Goal: Information Seeking & Learning: Check status

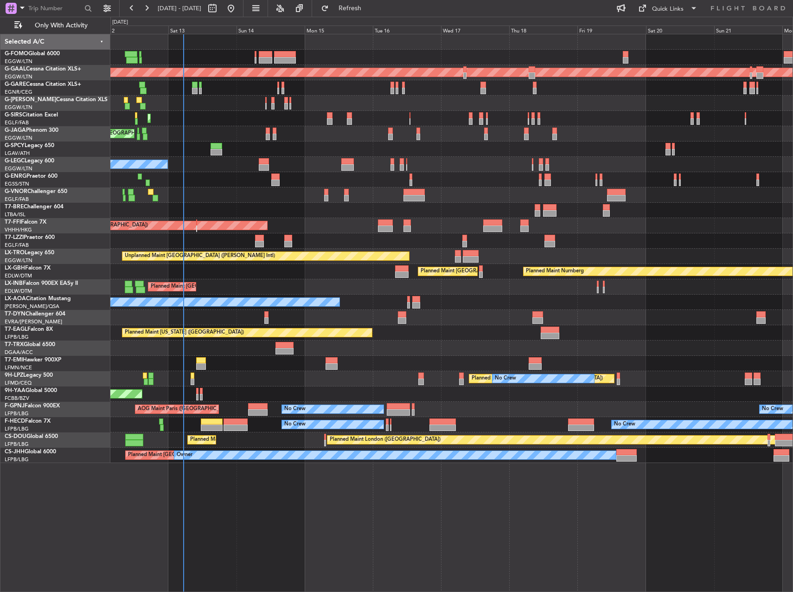
click at [416, 255] on div "Unplanned Maint [GEOGRAPHIC_DATA] ([PERSON_NAME] Intl)" at bounding box center [451, 256] width 682 height 15
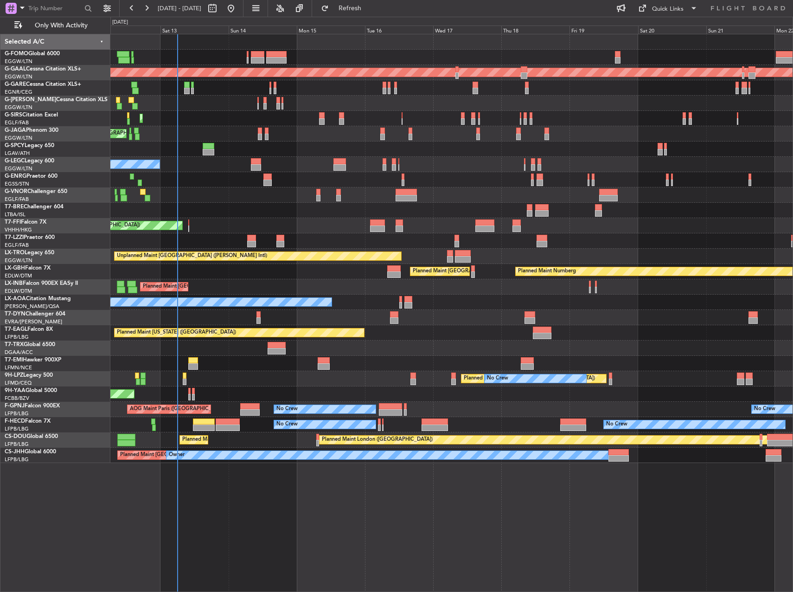
click at [470, 411] on div "Planned Maint [GEOGRAPHIC_DATA] ([GEOGRAPHIC_DATA]) Planned [GEOGRAPHIC_DATA] P…" at bounding box center [451, 248] width 682 height 429
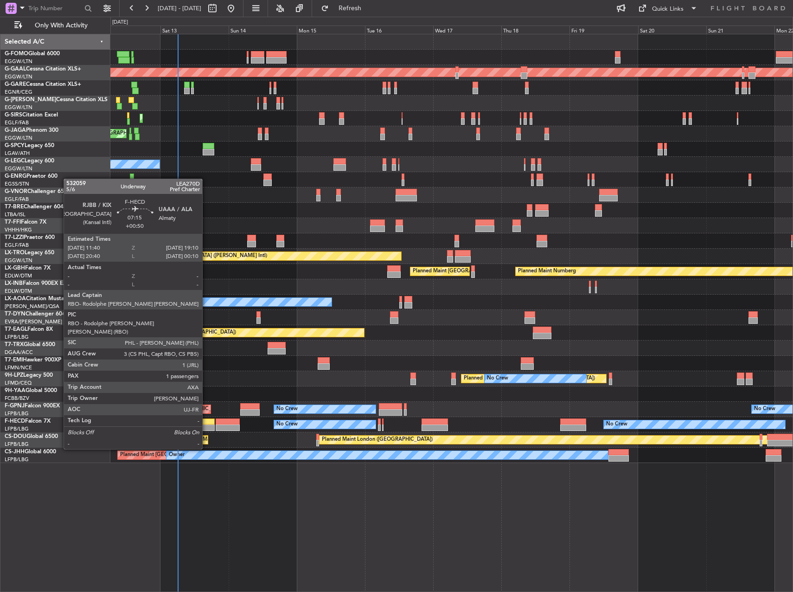
click at [205, 423] on div at bounding box center [203, 421] width 21 height 6
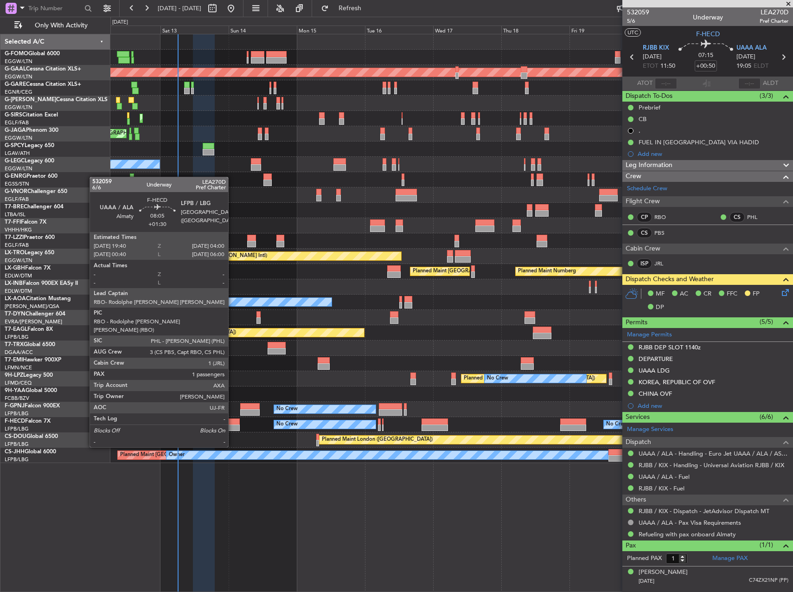
click at [232, 421] on div at bounding box center [228, 421] width 24 height 6
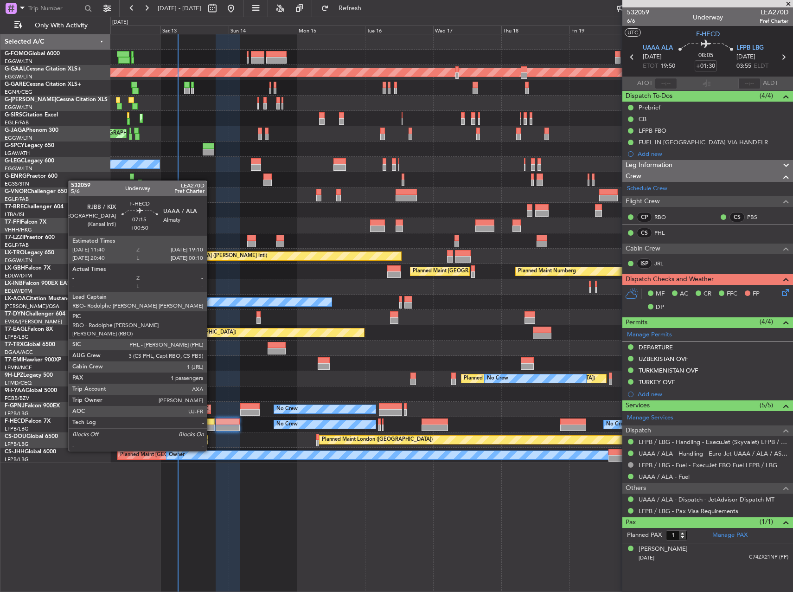
click at [211, 425] on div at bounding box center [203, 427] width 21 height 6
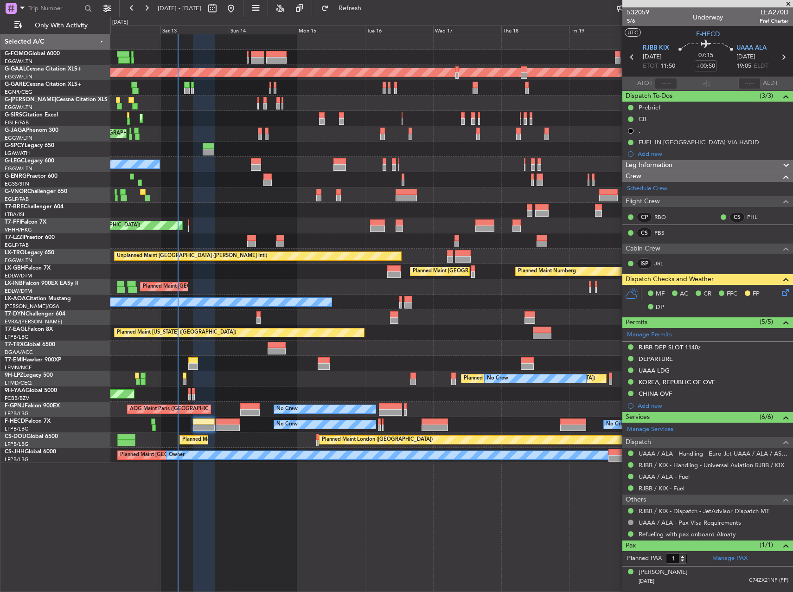
click at [668, 161] on span "Leg Information" at bounding box center [649, 165] width 47 height 11
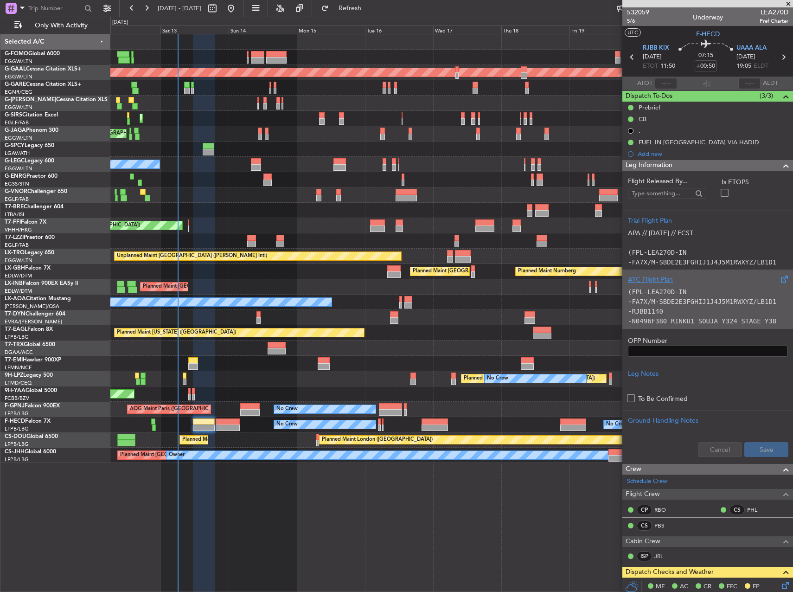
click at [691, 307] on div "(FPL-LEA270D-IN -FA7X/M-SBDE2E3FGHIJ1J4J5M1RWXYZ/LB1D1 -RJBB1140 -N0496F380 RIN…" at bounding box center [708, 303] width 160 height 39
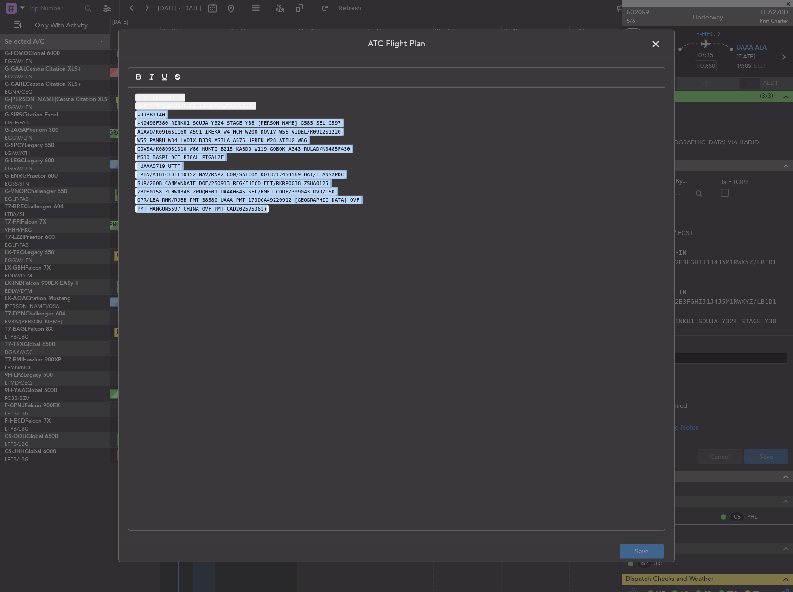
drag, startPoint x: 252, startPoint y: 135, endPoint x: 352, endPoint y: 266, distance: 165.0
click at [352, 266] on div "(FPL-LEA270D-IN -FA7X/M-SBDE2E3FGHIJ1J4J5M1RWXYZ/LB1D1 -RJBB1140 -N0496F380 RIN…" at bounding box center [397, 309] width 536 height 443
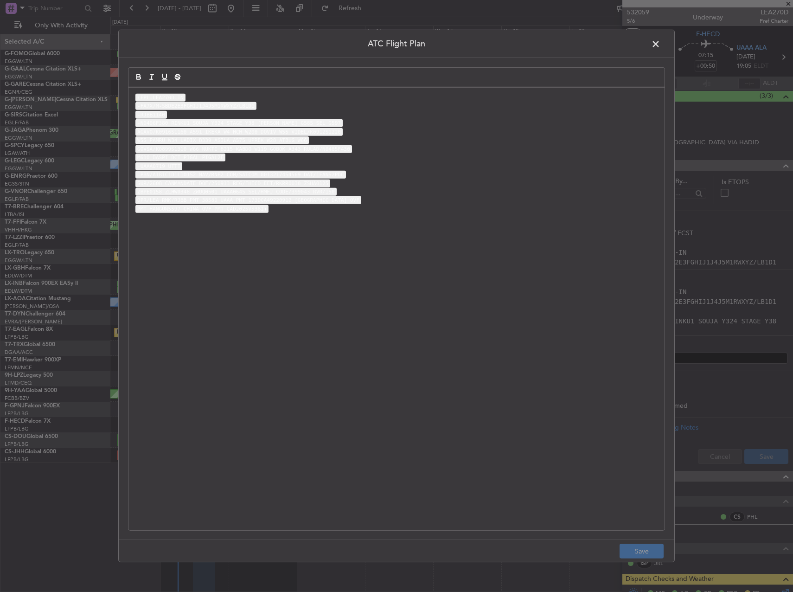
click at [661, 39] on span at bounding box center [661, 46] width 0 height 19
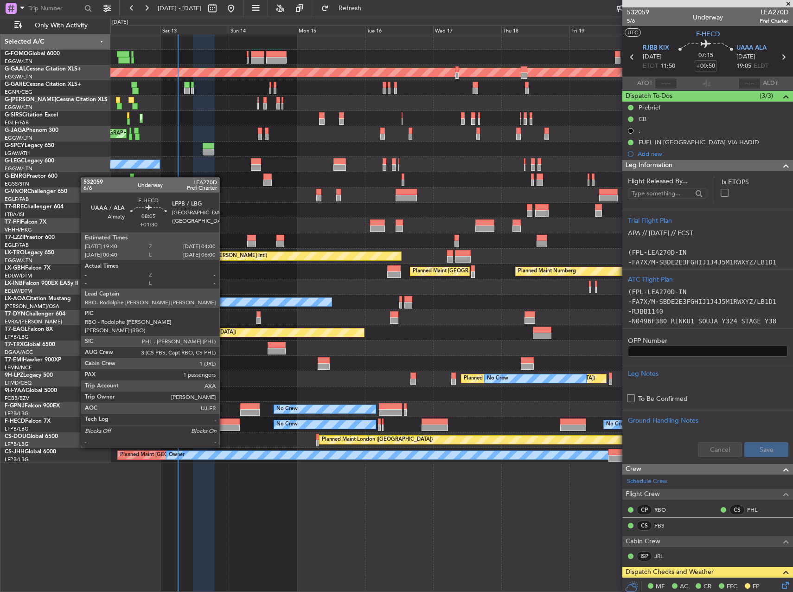
click at [224, 422] on div at bounding box center [228, 421] width 24 height 6
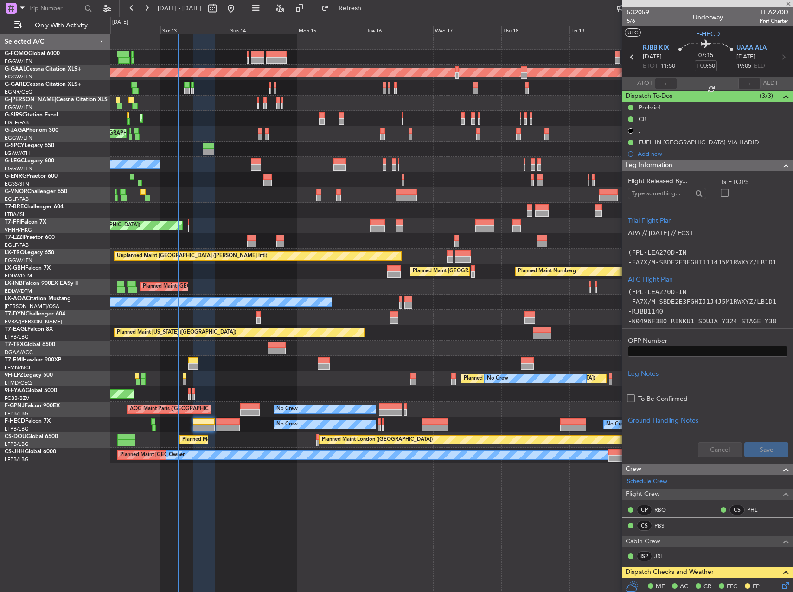
type input "+01:30"
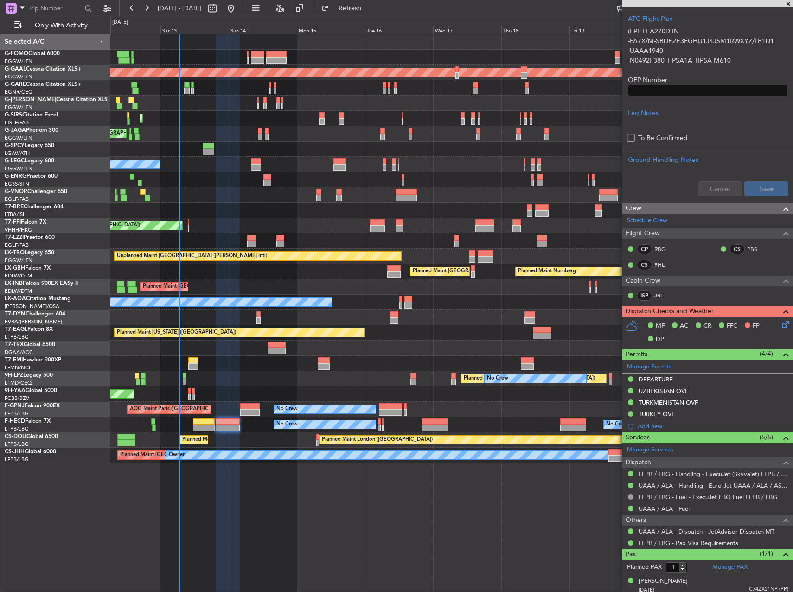
scroll to position [261, 0]
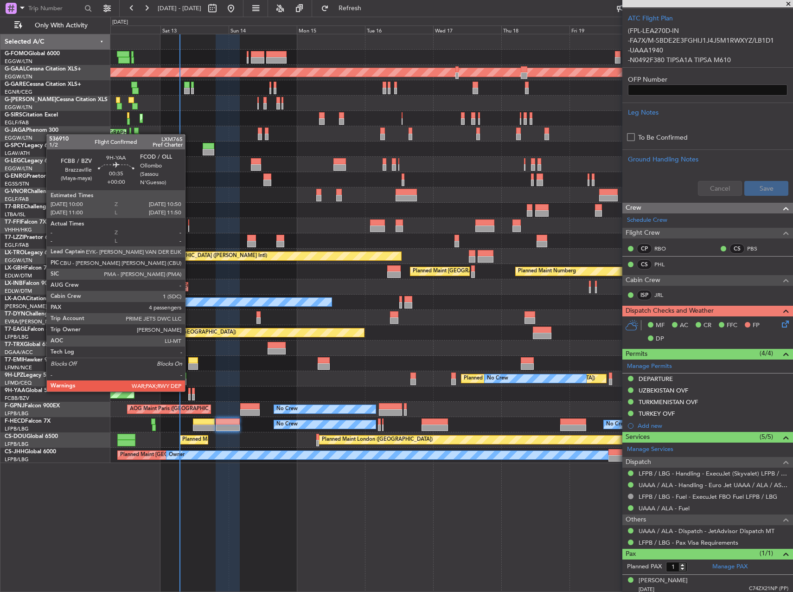
click at [189, 391] on div at bounding box center [189, 391] width 3 height 6
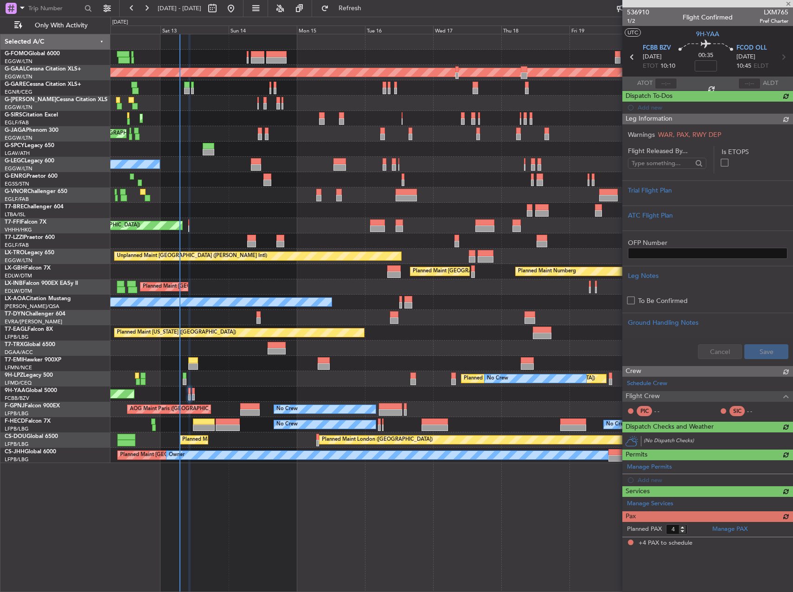
scroll to position [0, 0]
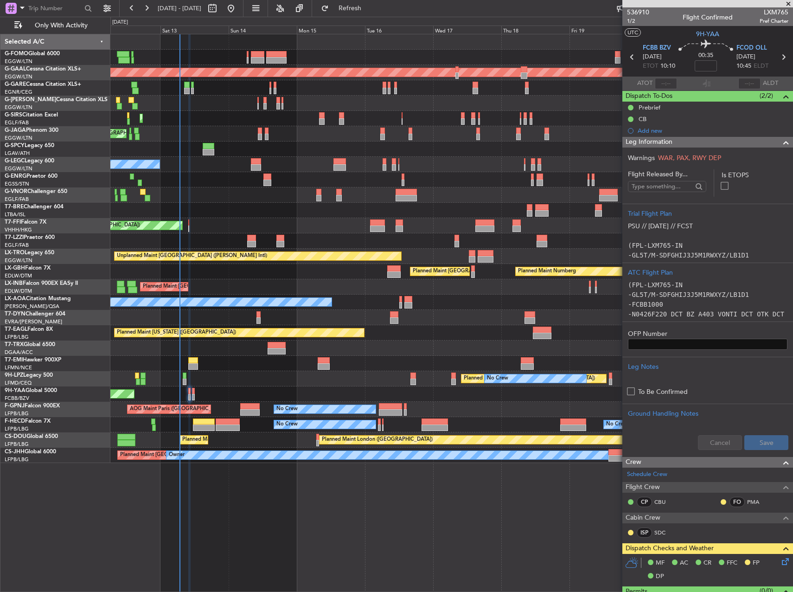
click at [275, 379] on div "Planned [GEOGRAPHIC_DATA] ([GEOGRAPHIC_DATA]) No Crew" at bounding box center [451, 378] width 682 height 15
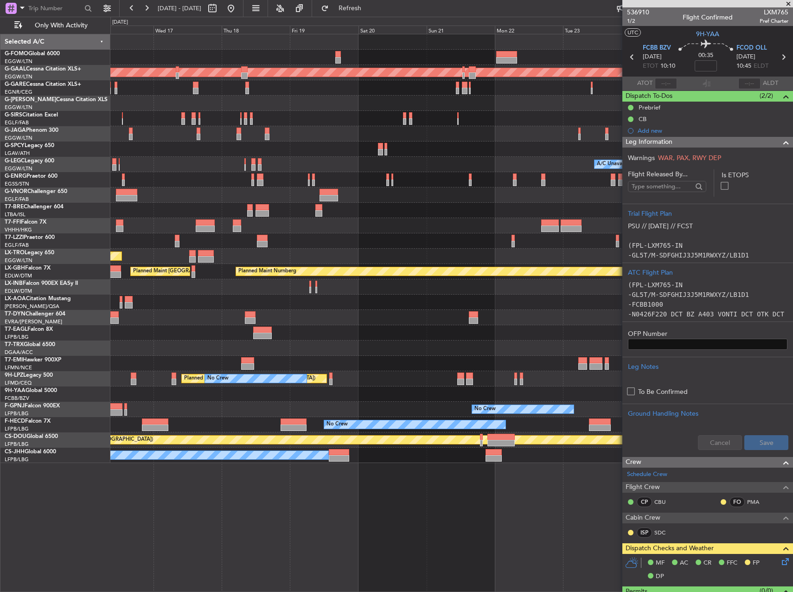
click at [184, 190] on div "Planned Maint Dusseldorf A/C Unavailable [GEOGRAPHIC_DATA] ([GEOGRAPHIC_DATA]) …" at bounding box center [451, 248] width 682 height 429
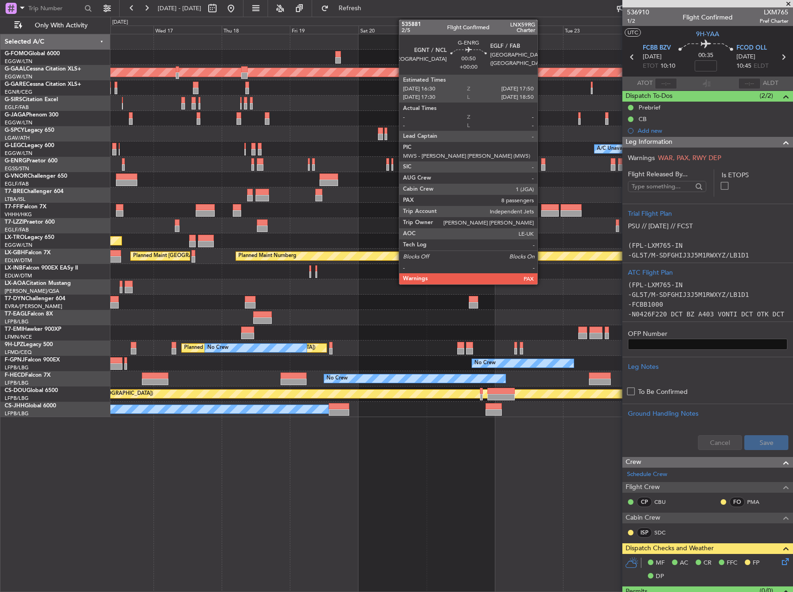
click at [542, 164] on div at bounding box center [543, 167] width 4 height 6
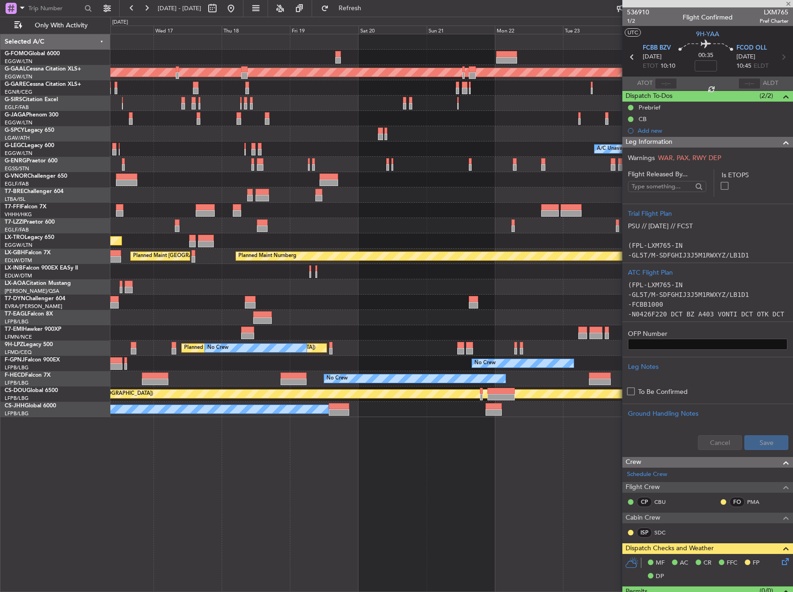
type input "8"
